Goal: Information Seeking & Learning: Learn about a topic

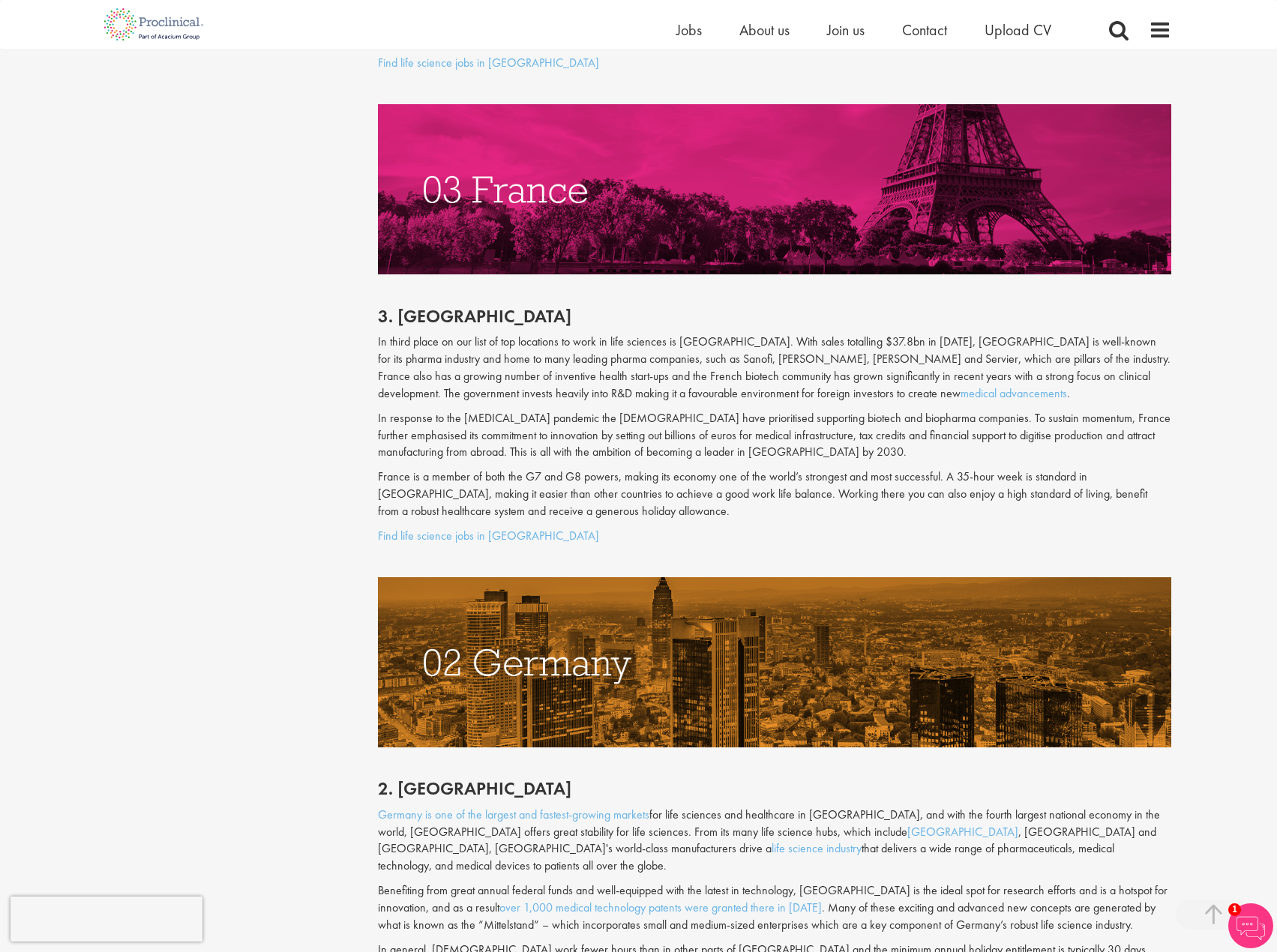
scroll to position [4124, 0]
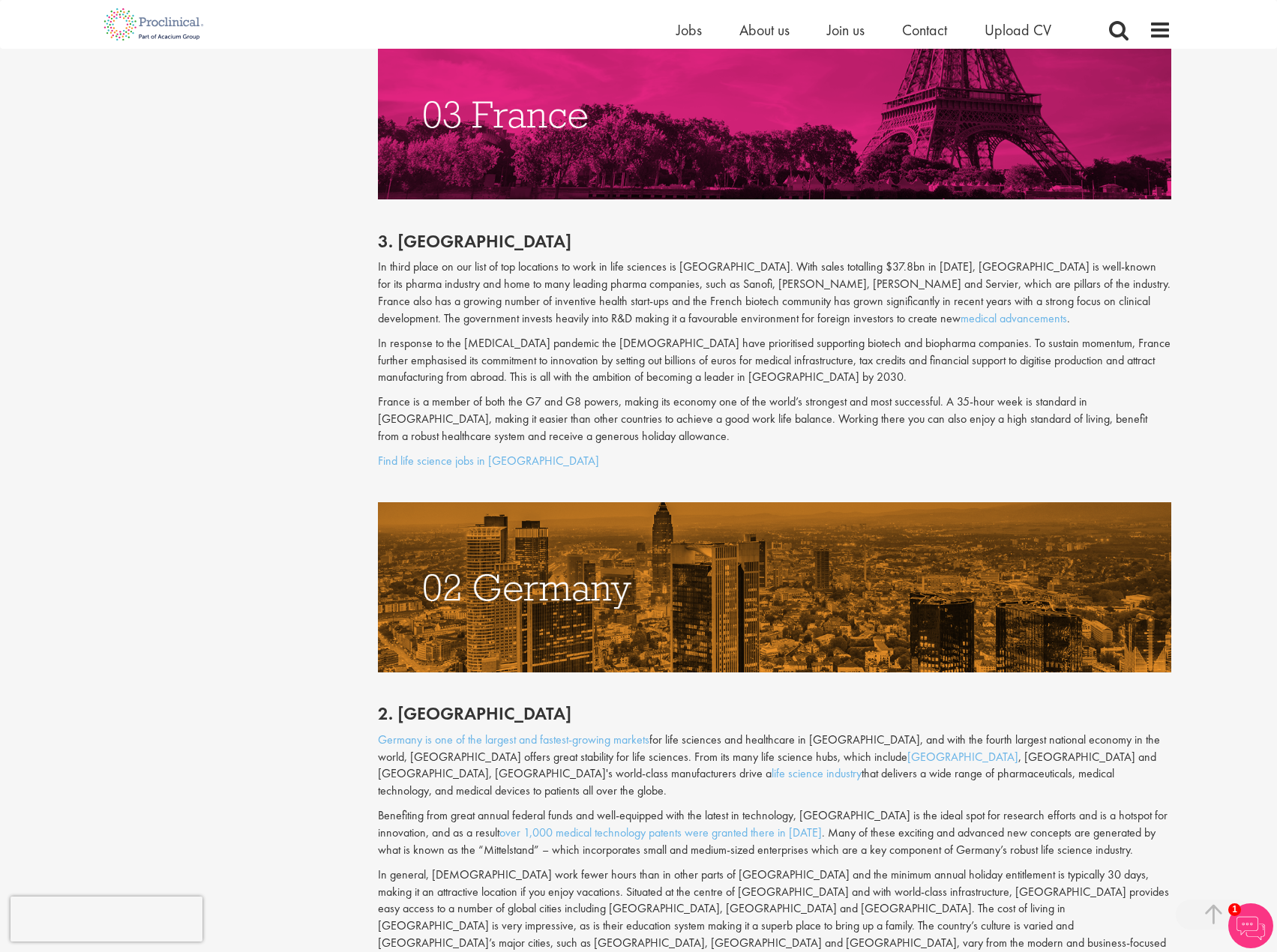
click at [837, 731] on p "Germany is one of the largest and fastest-growing markets for life sciences and…" at bounding box center [774, 765] width 793 height 68
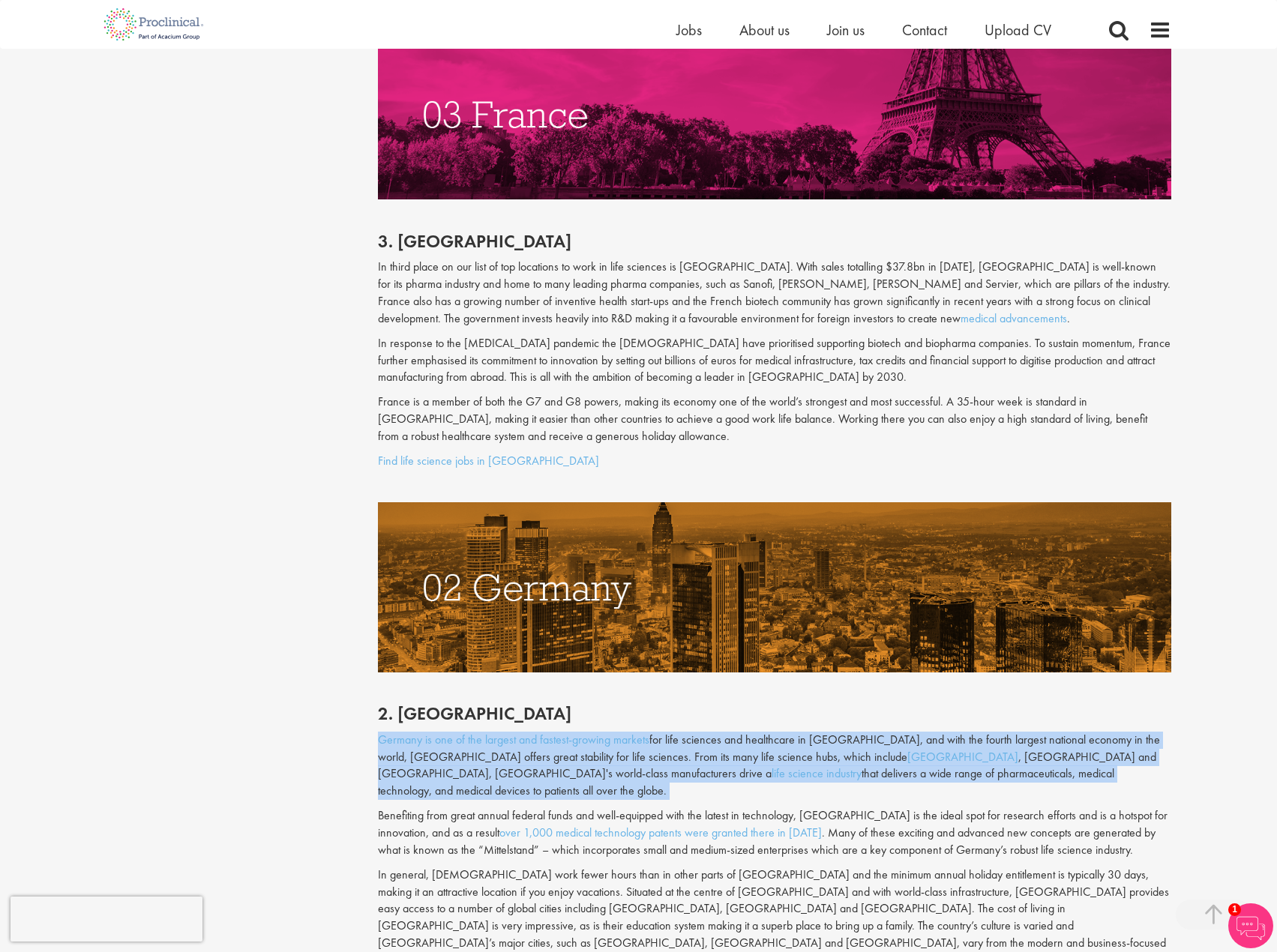
click at [837, 731] on p "Germany is one of the largest and fastest-growing markets for life sciences and…" at bounding box center [774, 765] width 793 height 68
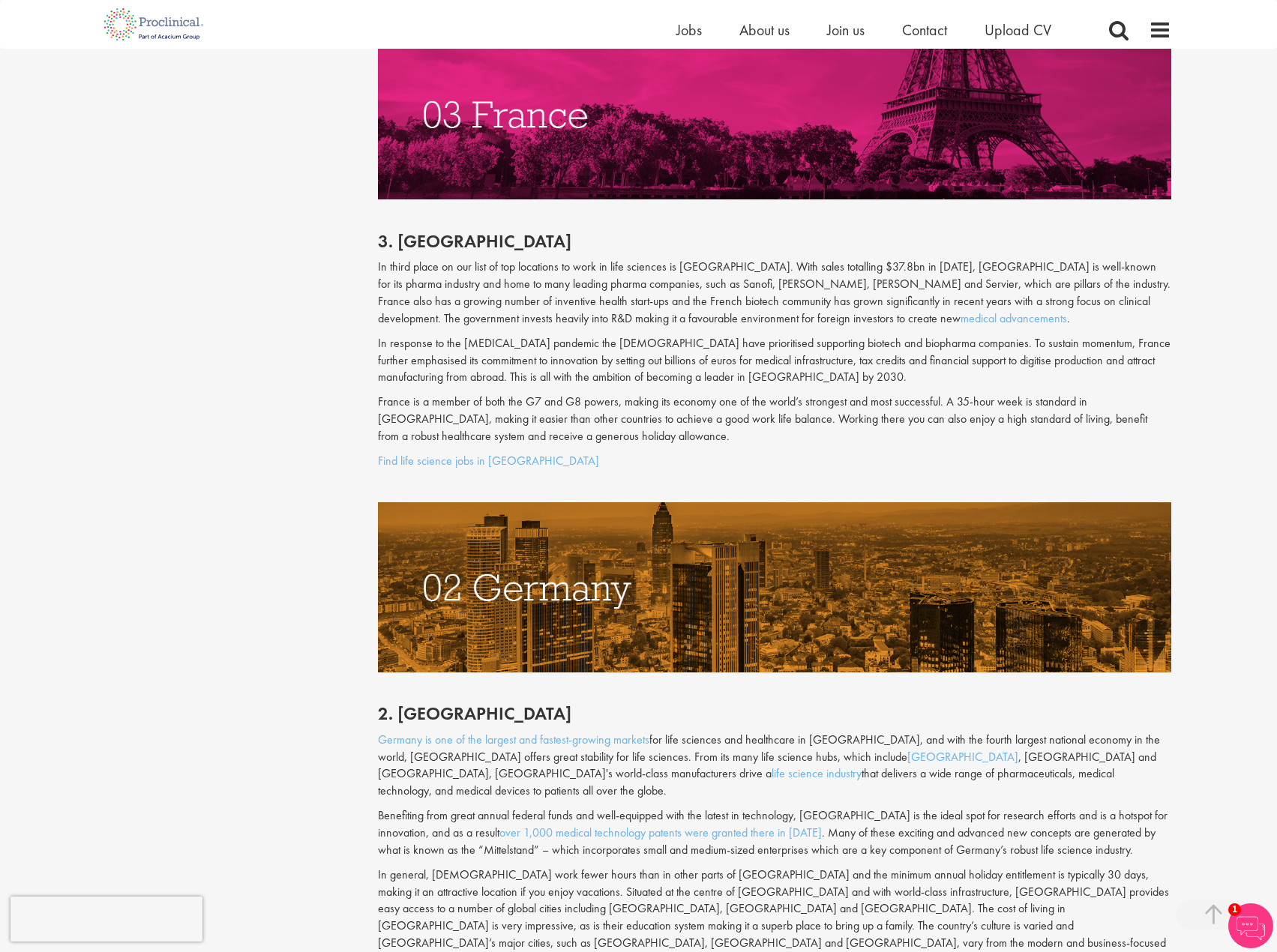
click at [796, 808] on p "Benefiting from great annual federal funds and well-equipped with the latest in…" at bounding box center [774, 833] width 793 height 51
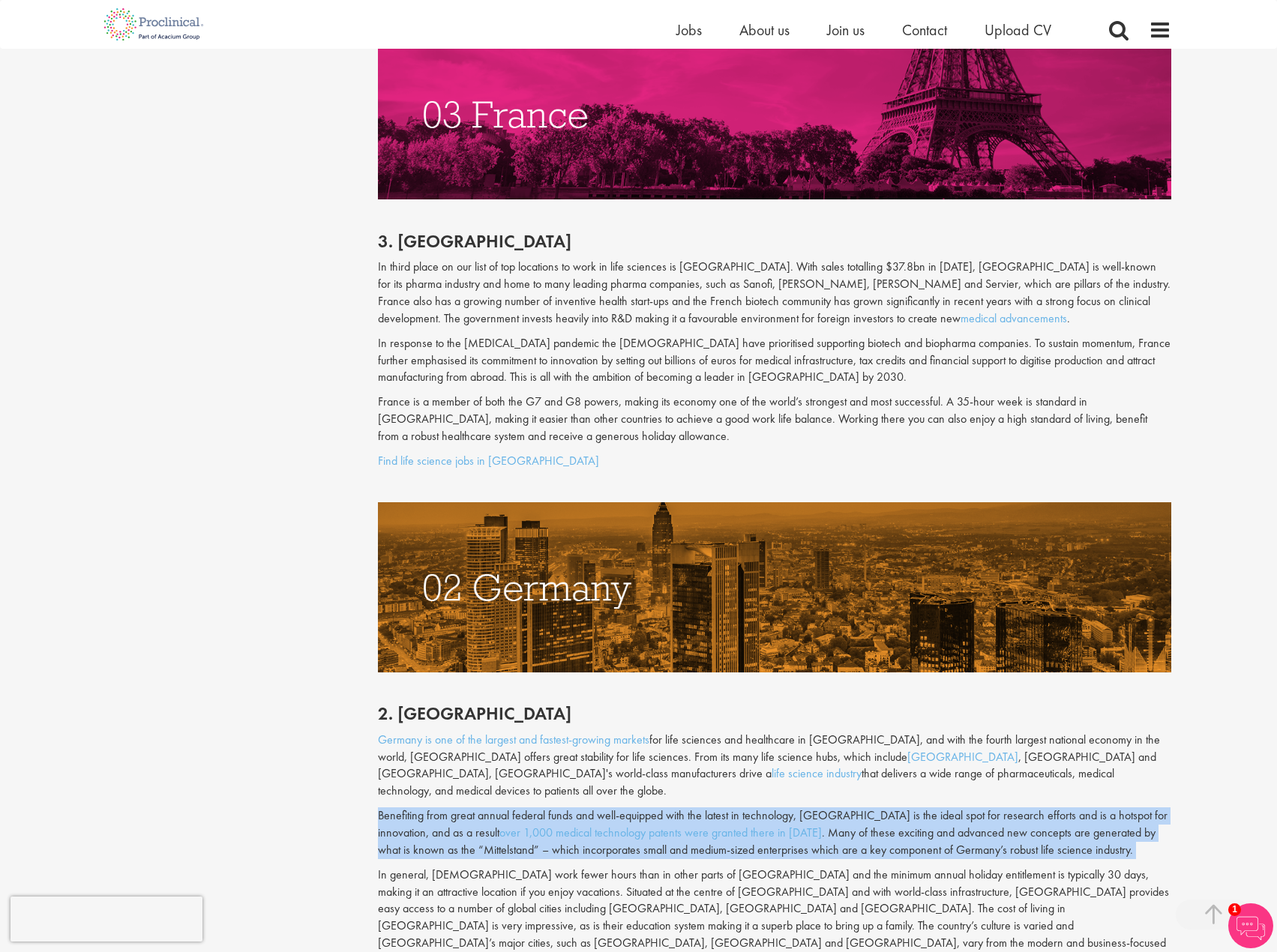
click at [796, 808] on p "Benefiting from great annual federal funds and well-equipped with the latest in…" at bounding box center [774, 833] width 793 height 51
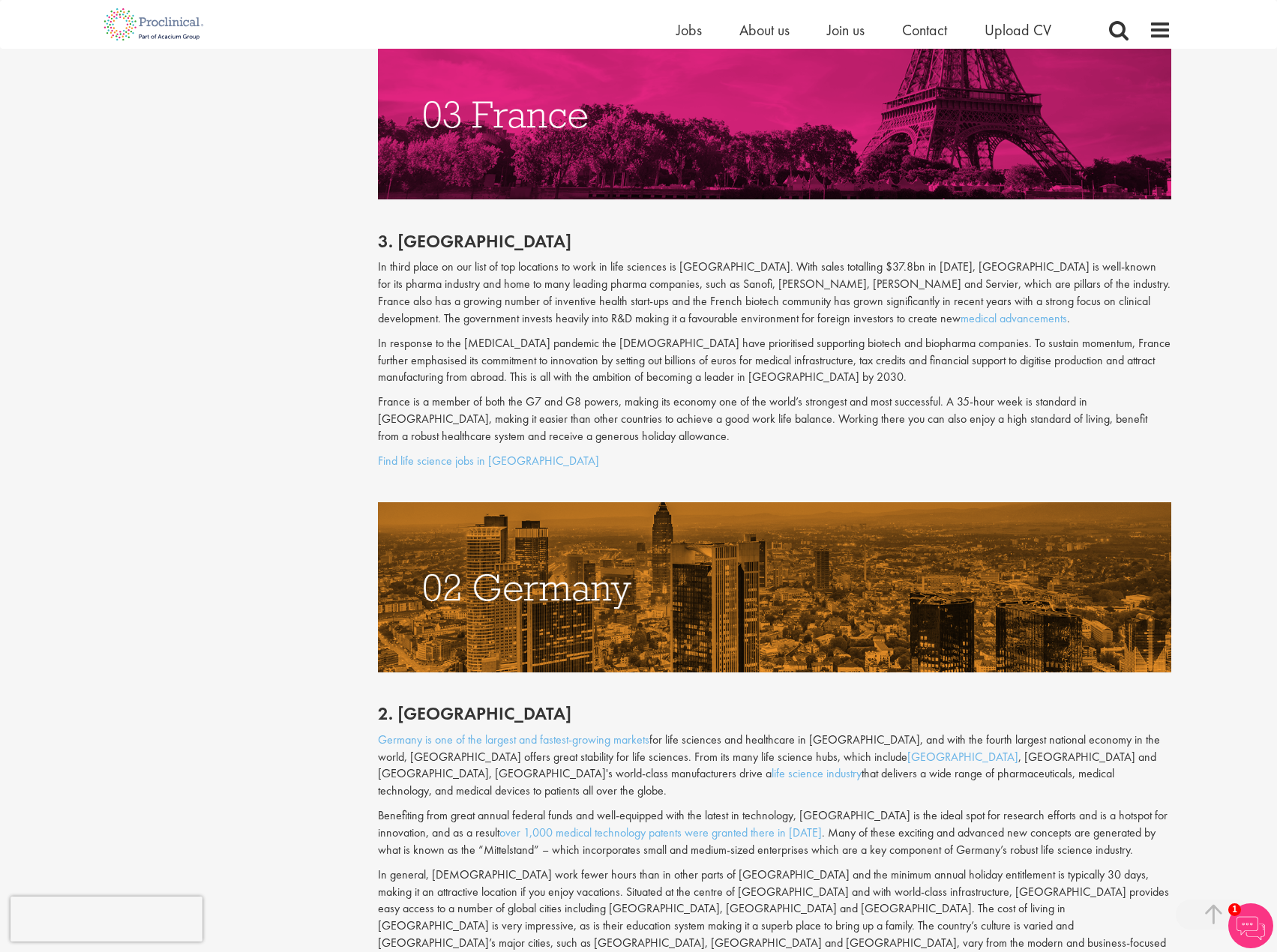
click at [765, 867] on p "In general, [DEMOGRAPHIC_DATA] work fewer hours than in other parts of [GEOGRAP…" at bounding box center [774, 918] width 793 height 103
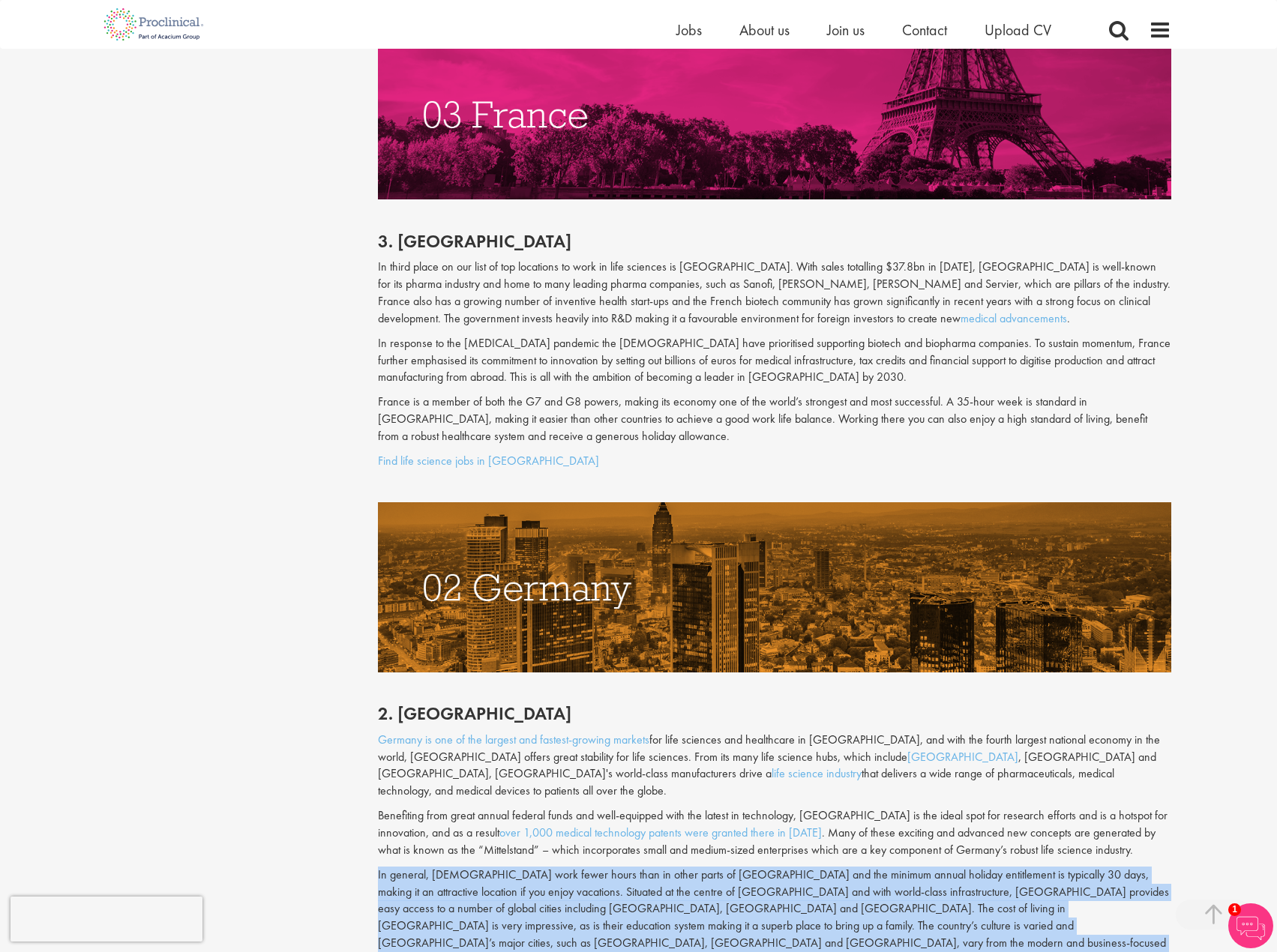
click at [765, 867] on p "In general, [DEMOGRAPHIC_DATA] work fewer hours than in other parts of [GEOGRAP…" at bounding box center [774, 918] width 793 height 103
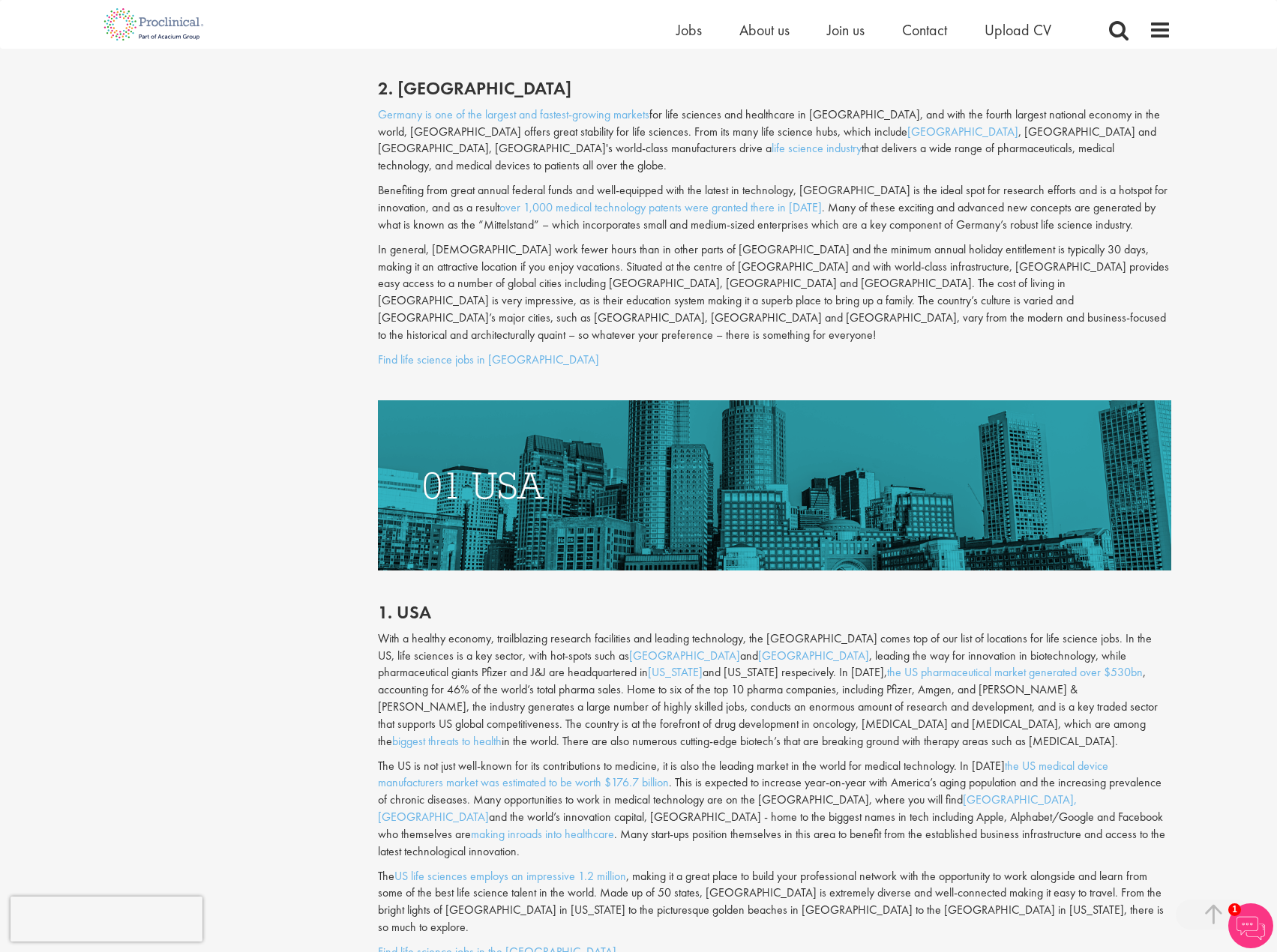
scroll to position [4798, 0]
